Goal: Information Seeking & Learning: Learn about a topic

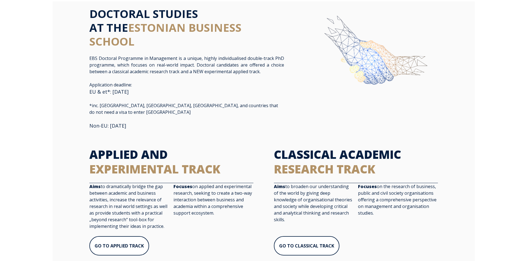
scroll to position [19, 0]
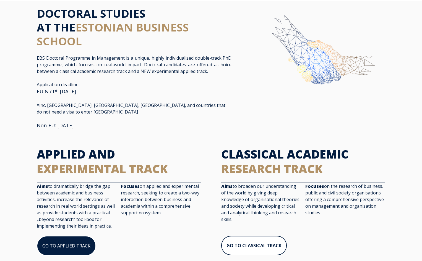
click at [73, 236] on link "GO TO APPLIED TRACK" at bounding box center [66, 246] width 59 height 20
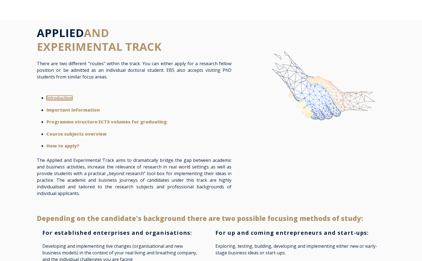
click at [67, 96] on strong "Introduction" at bounding box center [59, 98] width 26 height 5
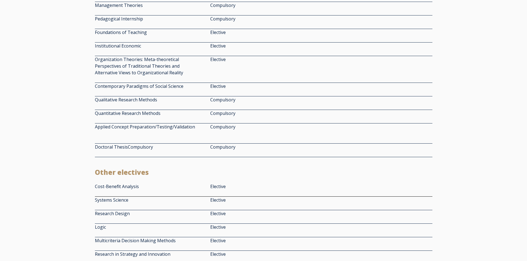
scroll to position [849, 0]
